Goal: Information Seeking & Learning: Learn about a topic

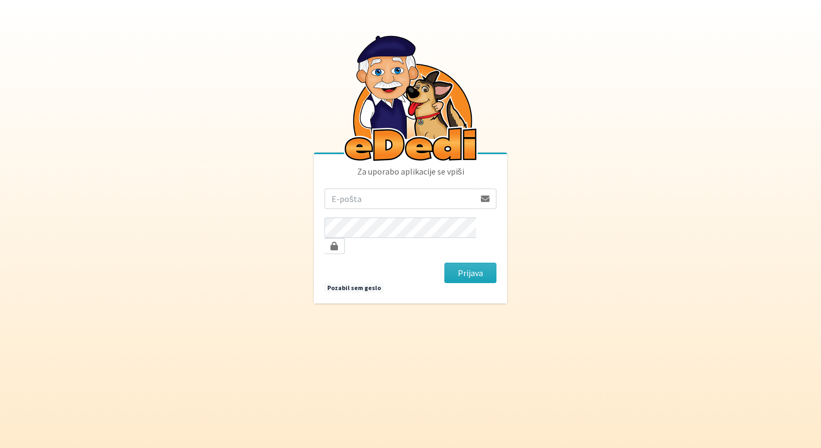
click at [362, 209] on input "email" at bounding box center [400, 199] width 150 height 20
type input "[EMAIL_ADDRESS][DOMAIN_NAME]"
click at [444, 263] on button "Prijava" at bounding box center [470, 273] width 52 height 20
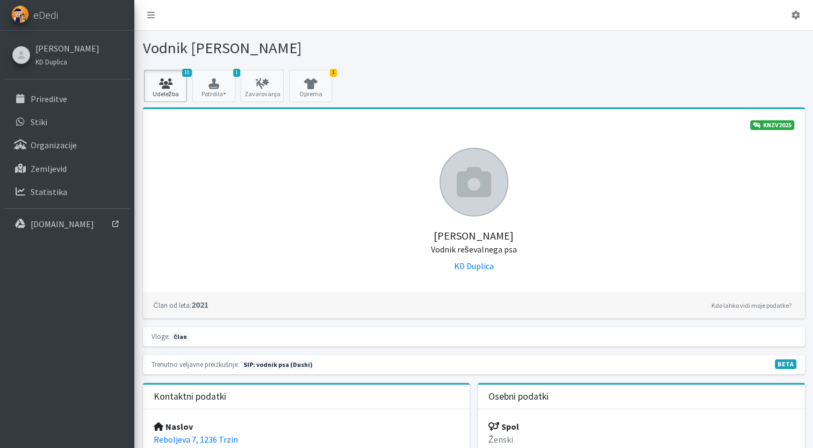
drag, startPoint x: 150, startPoint y: 77, endPoint x: 169, endPoint y: 88, distance: 21.2
click at [152, 78] on icon at bounding box center [165, 83] width 37 height 11
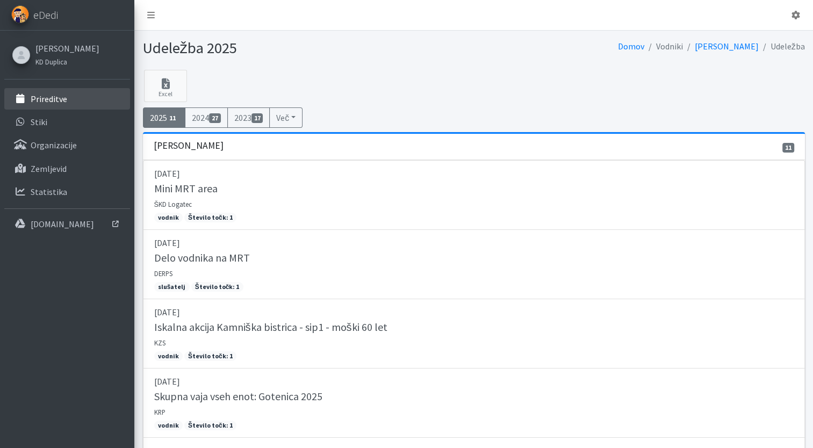
click at [54, 96] on p "Prireditve" at bounding box center [49, 99] width 37 height 11
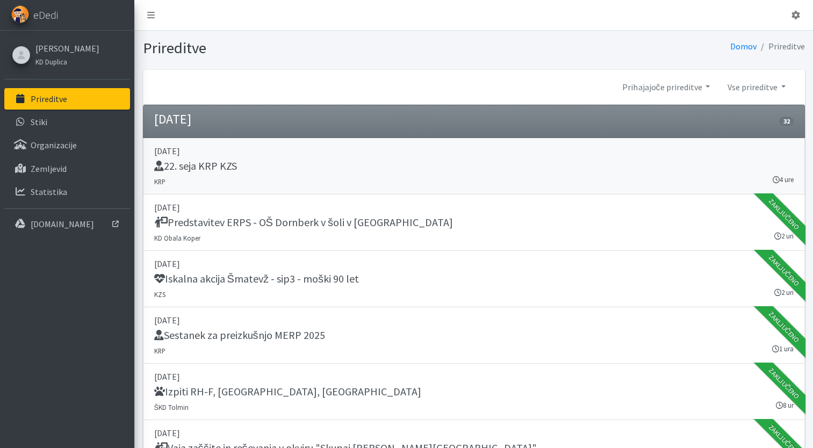
click at [368, 171] on div "22. seja KRP KZS" at bounding box center [474, 167] width 640 height 15
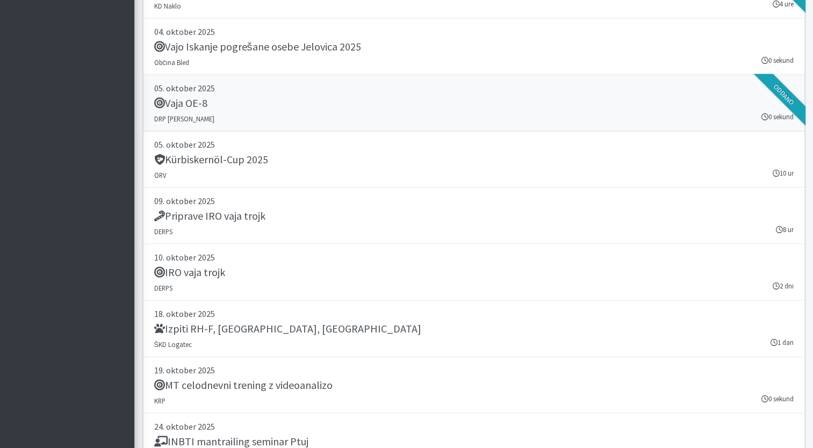
scroll to position [2257, 0]
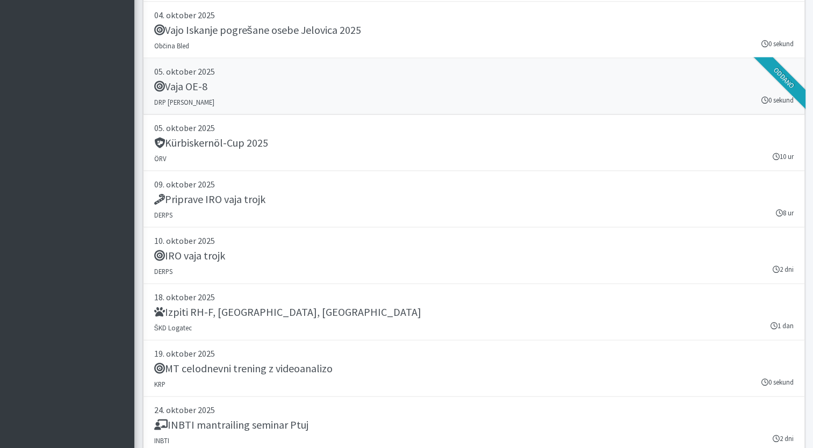
click at [320, 65] on p "05. oktober 2025" at bounding box center [474, 71] width 640 height 13
click at [336, 139] on div "Kürbiskernöl-Cup 2025" at bounding box center [474, 144] width 640 height 15
click at [343, 196] on div "Priprave IRO vaja trojk" at bounding box center [474, 200] width 640 height 15
click at [306, 199] on div "Priprave IRO vaja trojk" at bounding box center [474, 200] width 640 height 15
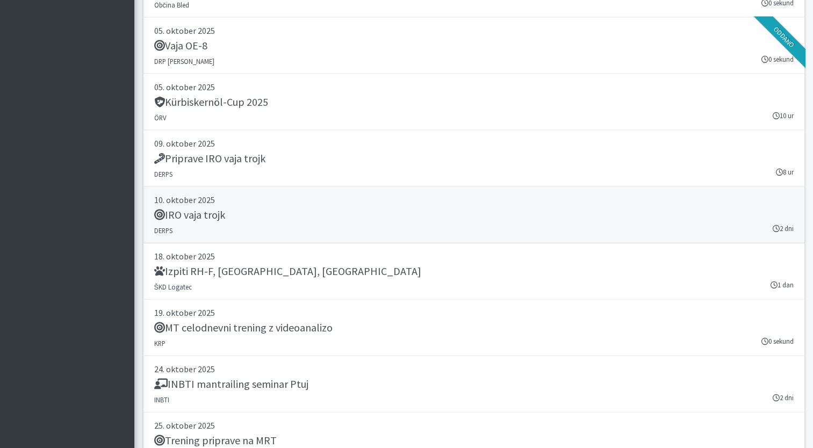
scroll to position [2365, 0]
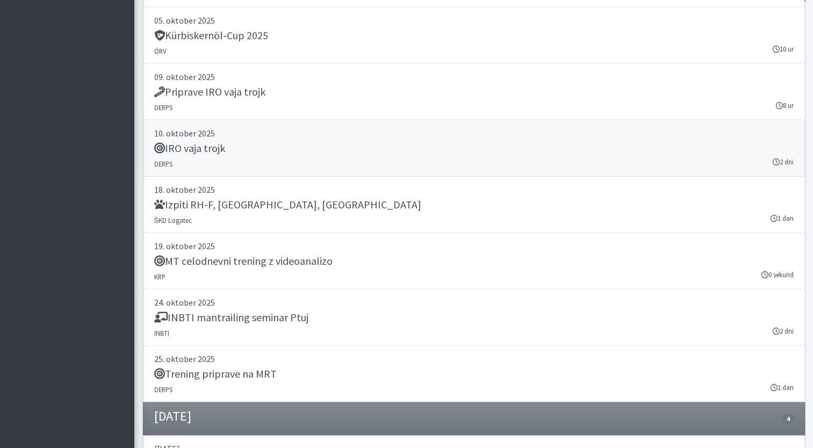
click at [277, 148] on div "IRO vaja trojk" at bounding box center [474, 149] width 640 height 15
click at [370, 372] on div "Trening priprave na MRT" at bounding box center [474, 375] width 640 height 15
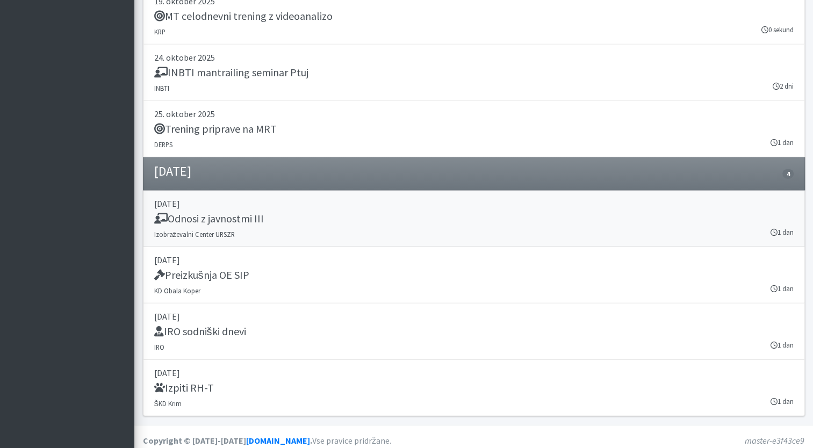
scroll to position [2611, 0]
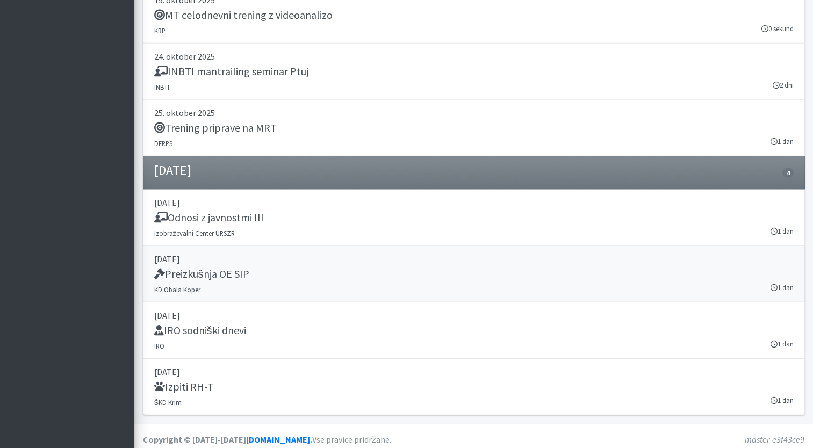
click at [320, 269] on div "Preizkušnja OE SIP" at bounding box center [474, 275] width 640 height 15
click at [308, 380] on div "Izpiti RH-T" at bounding box center [474, 387] width 640 height 15
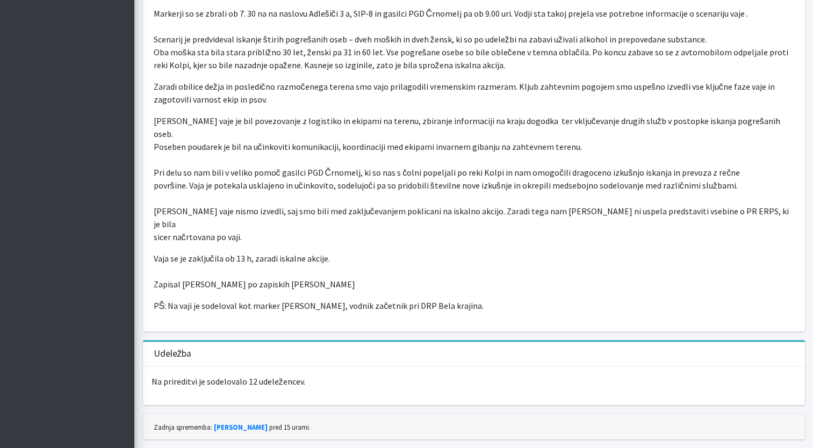
scroll to position [364, 0]
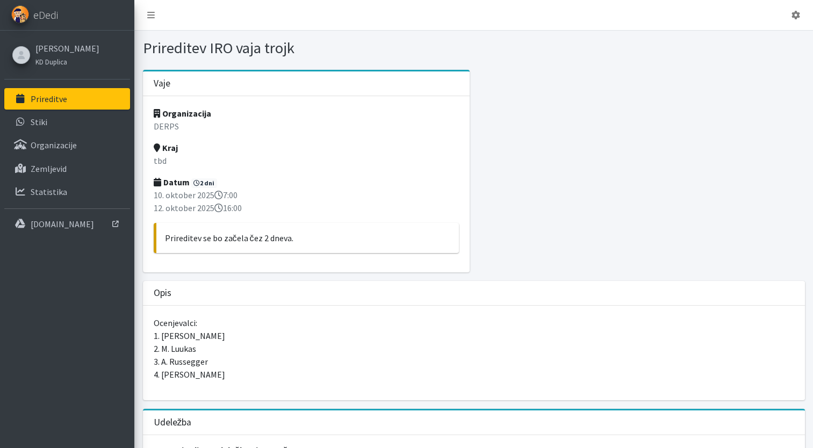
scroll to position [98, 0]
